Goal: Information Seeking & Learning: Learn about a topic

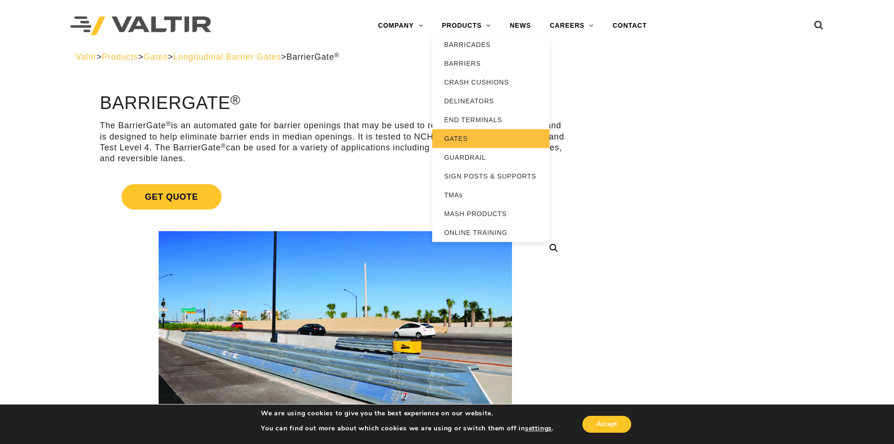
click at [463, 136] on link "GATES" at bounding box center [490, 138] width 117 height 19
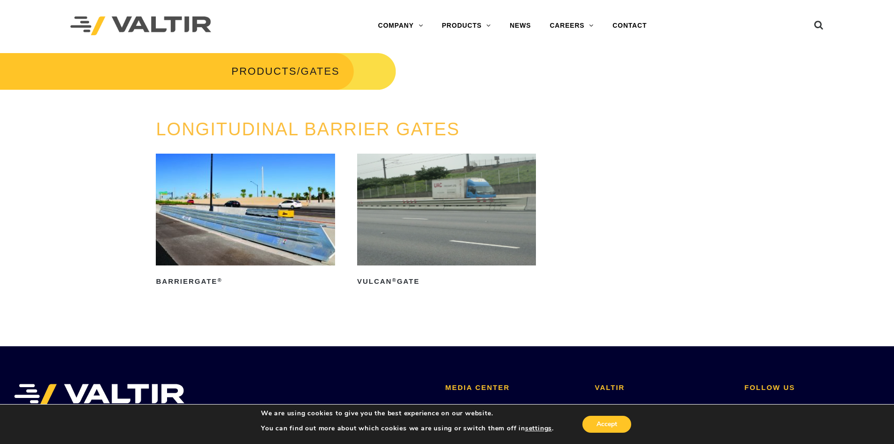
click at [322, 224] on img at bounding box center [245, 210] width 179 height 112
